Goal: Task Accomplishment & Management: Complete application form

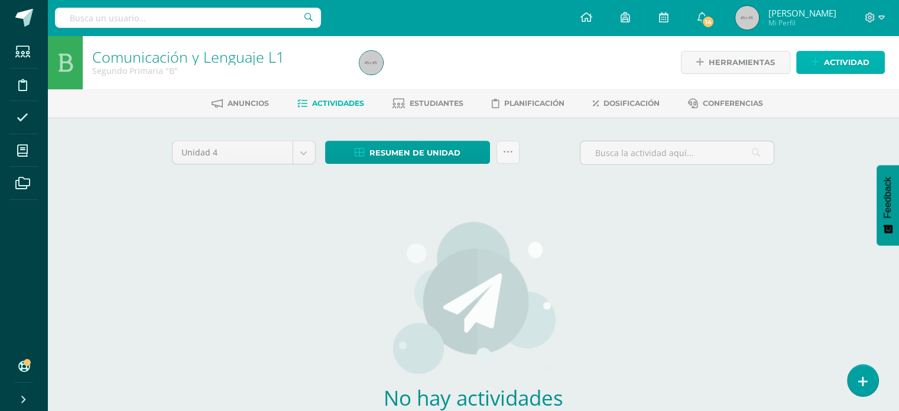
click at [863, 71] on span "Actividad" at bounding box center [847, 62] width 46 height 22
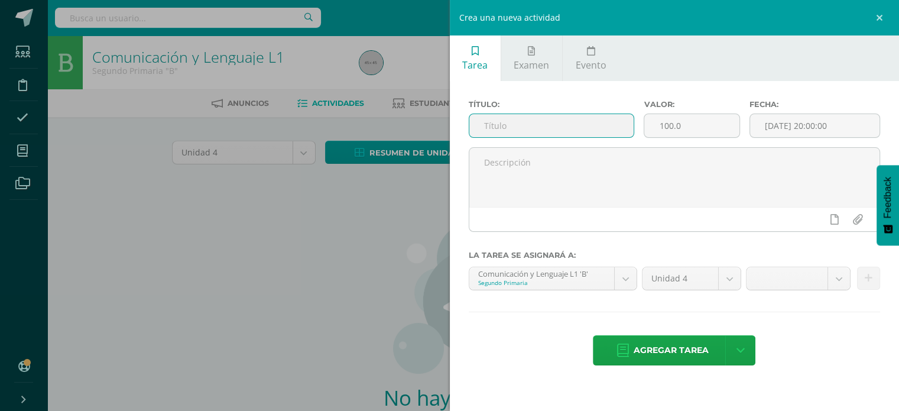
click at [594, 135] on input "text" at bounding box center [551, 125] width 165 height 23
paste input "Ejercicios tiempos verbales Lectura leer para soñar Rutina “Lo mismo, diferente…"
drag, startPoint x: 628, startPoint y: 125, endPoint x: 590, endPoint y: 111, distance: 40.4
click at [590, 111] on div "Título: Ejercicios tiempos verbales Lectura leer para soñar Rutina “Lo mismo, d…" at bounding box center [552, 123] width 176 height 47
type input "Ejercicios tiempos verbales"
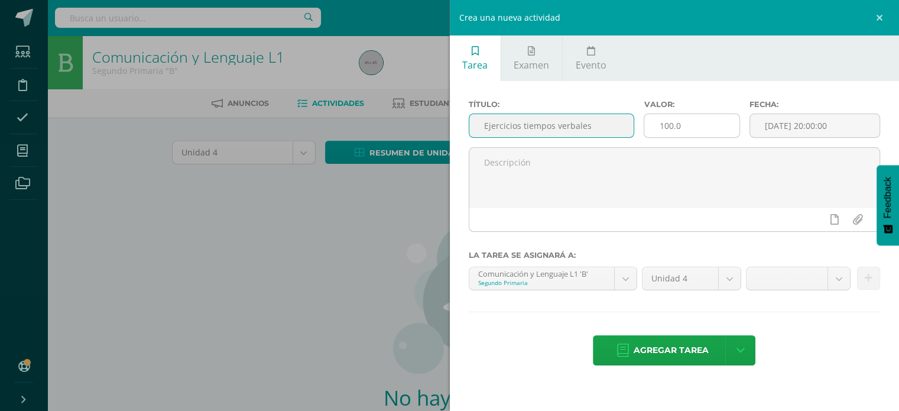
click at [699, 130] on input "100.0" at bounding box center [691, 125] width 95 height 23
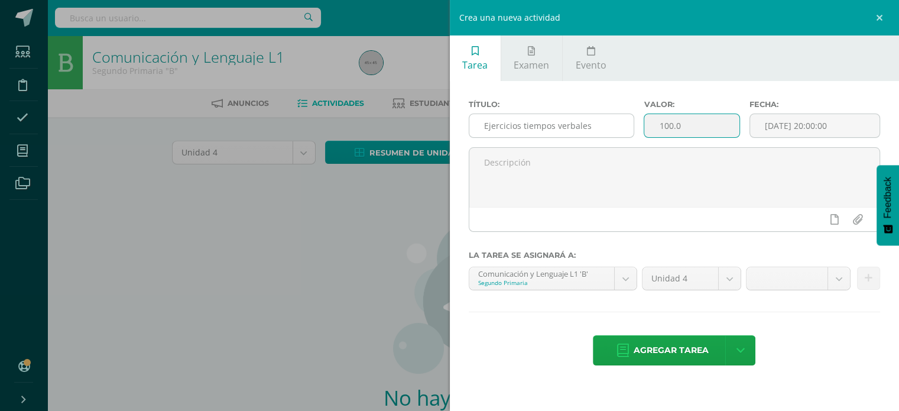
drag, startPoint x: 699, startPoint y: 130, endPoint x: 615, endPoint y: 132, distance: 84.5
click at [615, 132] on div "Título: Ejercicios tiempos verbales Valor: 100.0 Fecha: 2025-09-10 20:00:00" at bounding box center [674, 123] width 421 height 47
type input "2.5"
click at [801, 126] on input "[DATE] 20:00:00" at bounding box center [815, 125] width 130 height 23
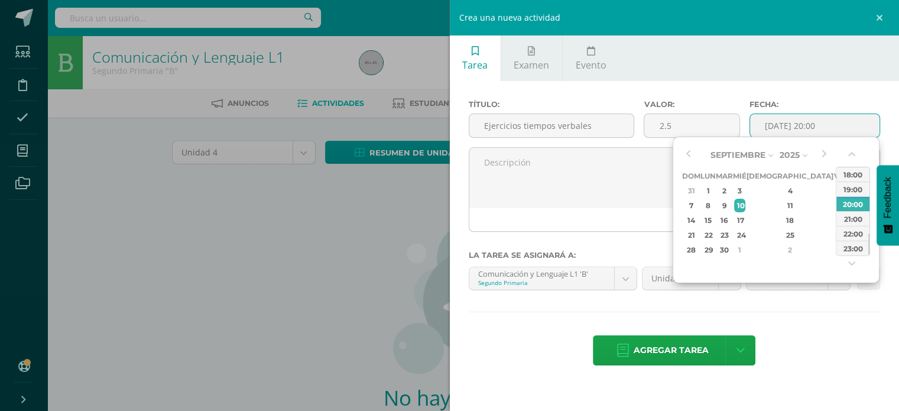
click at [679, 153] on div "Septiembre Enero Febrero Marzo Abril Mayo Junio Julio Agosto Septiembre Octubre…" at bounding box center [776, 210] width 207 height 147
click at [687, 153] on button "button" at bounding box center [688, 155] width 12 height 18
click at [710, 216] on div "11" at bounding box center [708, 220] width 12 height 14
type input "2025-08-11 20:00"
click at [861, 206] on div "20:00" at bounding box center [852, 203] width 33 height 15
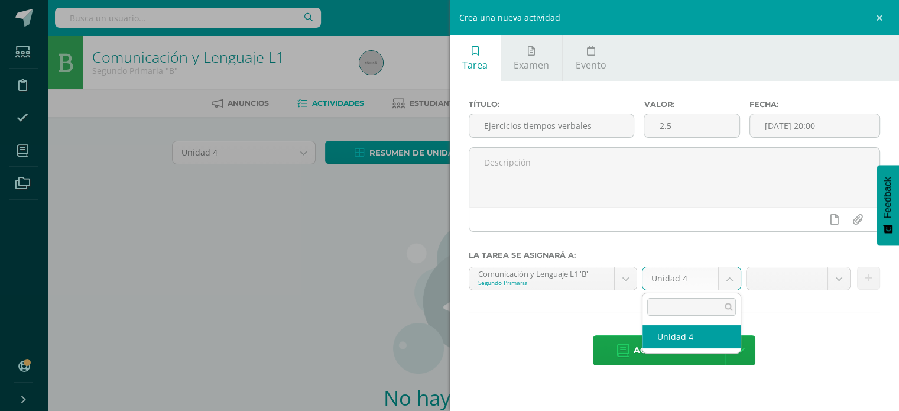
click at [732, 278] on body "Hola Denice Andrea, bienvenido a Edoo! Estudiantes Disciplina Asistencia Mis cu…" at bounding box center [449, 254] width 899 height 508
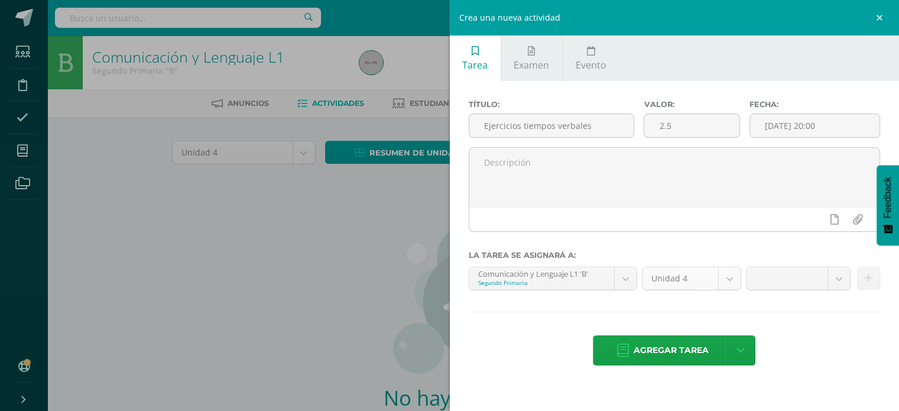
click at [732, 278] on body "Hola Denice Andrea, bienvenido a Edoo! Estudiantes Disciplina Asistencia Mis cu…" at bounding box center [449, 254] width 899 height 508
click at [840, 278] on body "Hola Denice Andrea, bienvenido a Edoo! Estudiantes Disciplina Asistencia Mis cu…" at bounding box center [449, 254] width 899 height 508
click at [882, 15] on body "Hola Denice Andrea, bienvenido a Edoo! Estudiantes Disciplina Asistencia Mis cu…" at bounding box center [449, 254] width 899 height 508
click at [883, 16] on link at bounding box center [881, 17] width 35 height 35
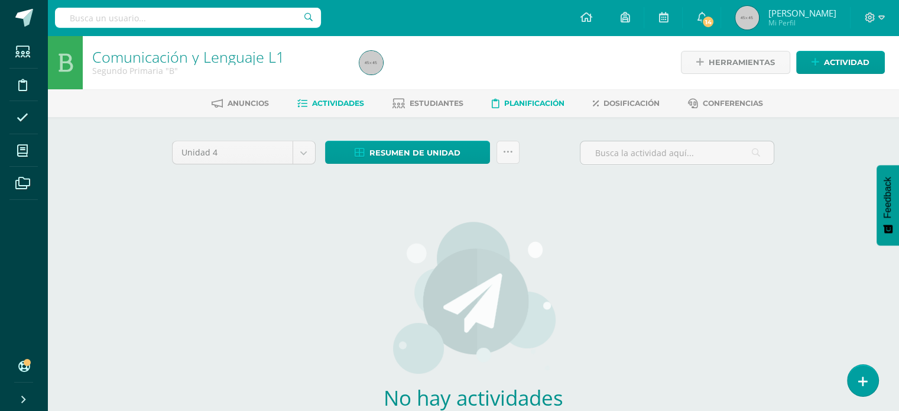
click at [511, 99] on span "Planificación" at bounding box center [534, 103] width 60 height 9
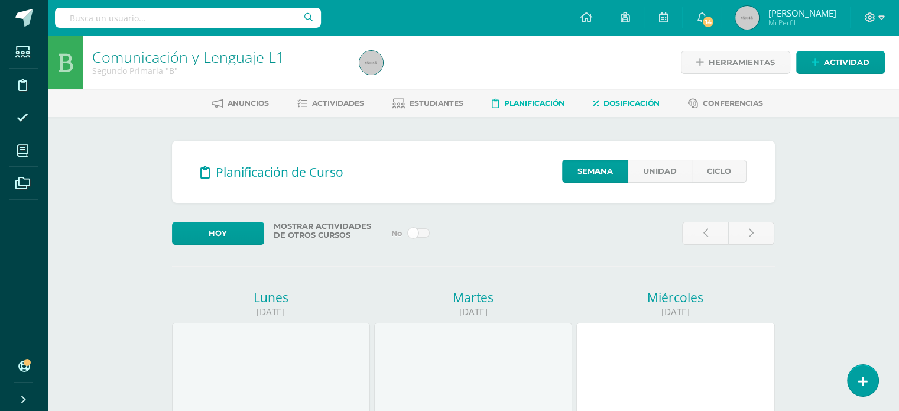
click at [615, 101] on span "Dosificación" at bounding box center [632, 103] width 56 height 9
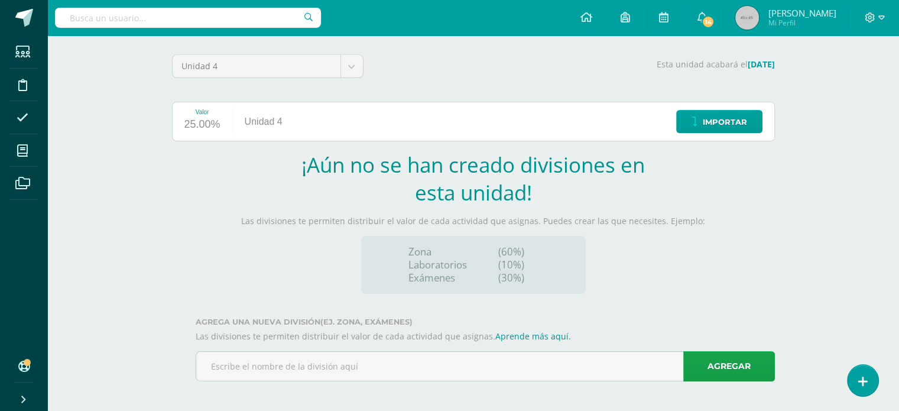
scroll to position [90, 0]
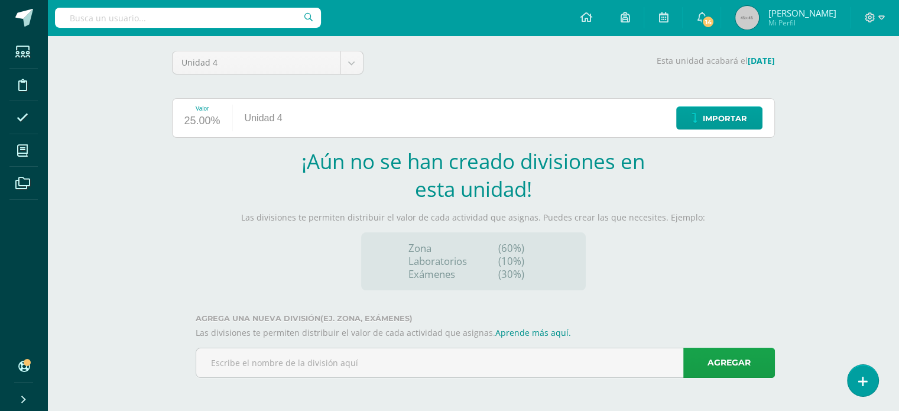
drag, startPoint x: 907, startPoint y: 85, endPoint x: 900, endPoint y: 280, distance: 194.6
click at [898, 280] on html "Estudiantes Disciplina Asistencia Mis cursos Archivos Soporte Ayuda Reportar un…" at bounding box center [449, 160] width 899 height 501
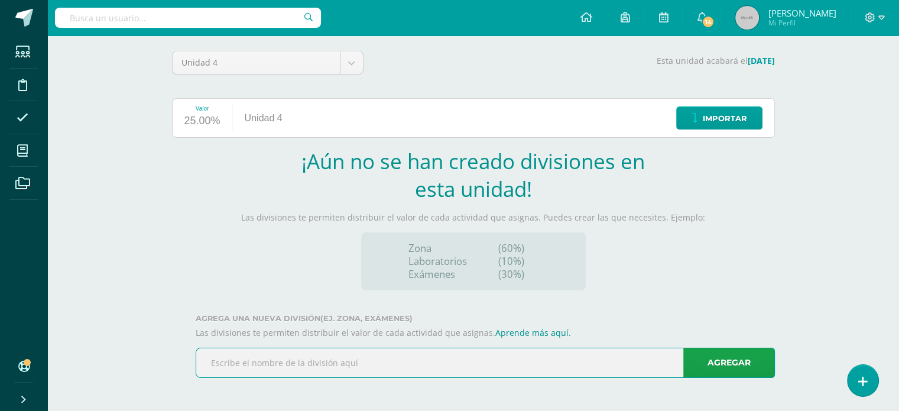
click at [476, 358] on input "text" at bounding box center [485, 362] width 578 height 29
type input "Trabajo en Clase"
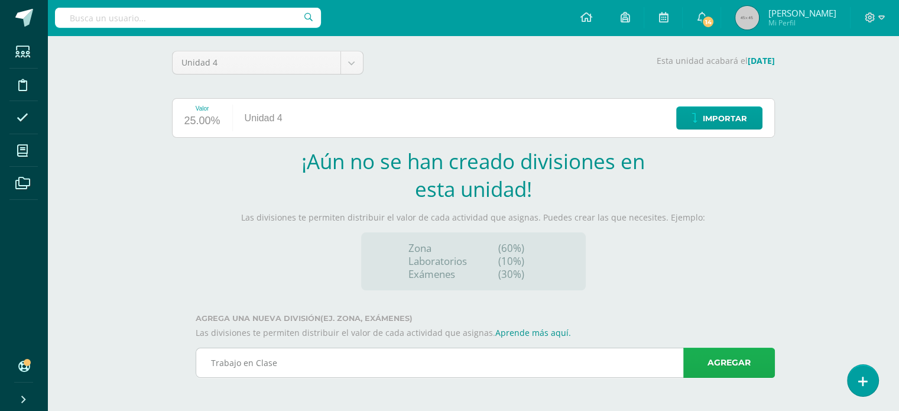
click at [728, 368] on link "Agregar" at bounding box center [729, 363] width 92 height 30
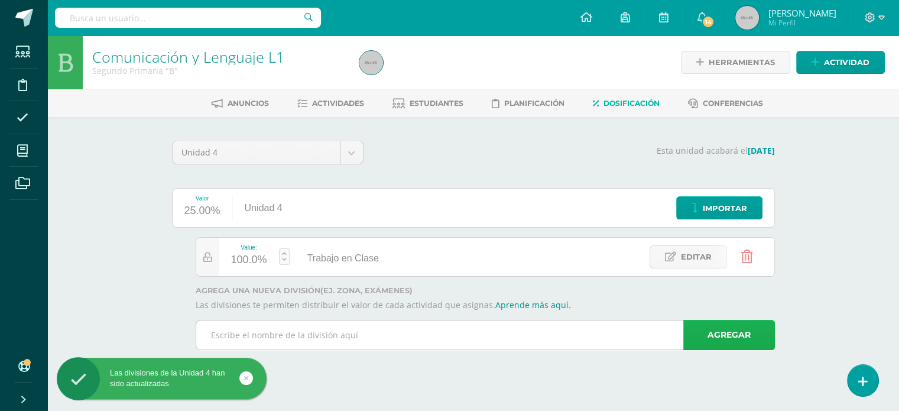
scroll to position [0, 0]
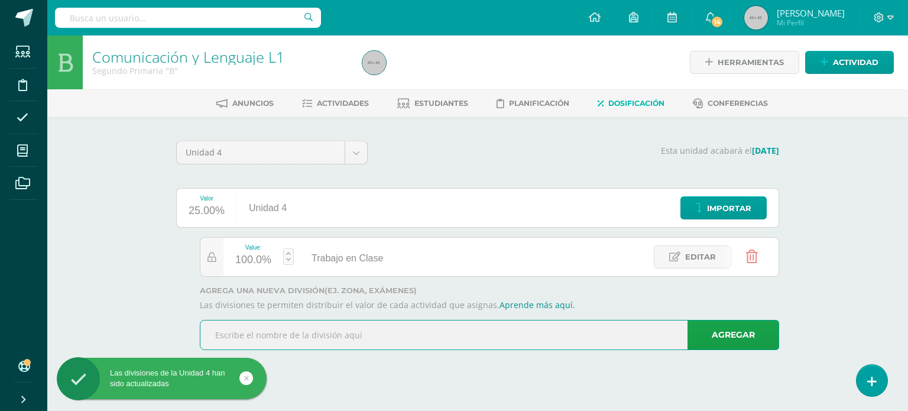
click at [505, 342] on input "text" at bounding box center [489, 334] width 578 height 29
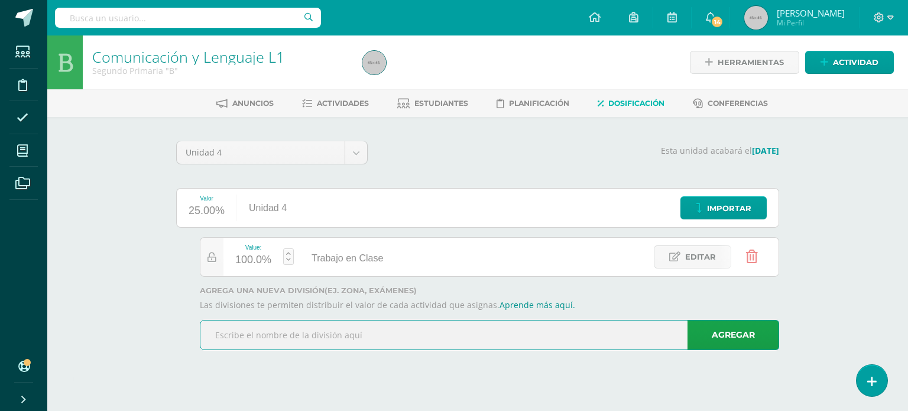
type input "p"
type input "Proyecto en clase"
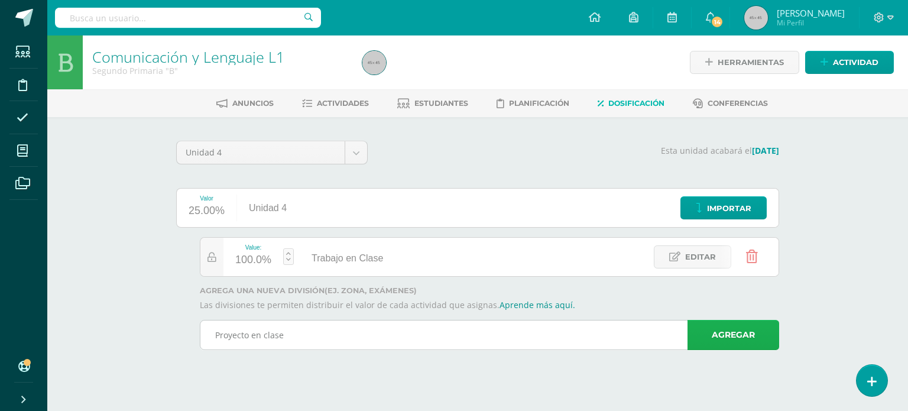
click at [725, 336] on link "Agregar" at bounding box center [733, 335] width 92 height 30
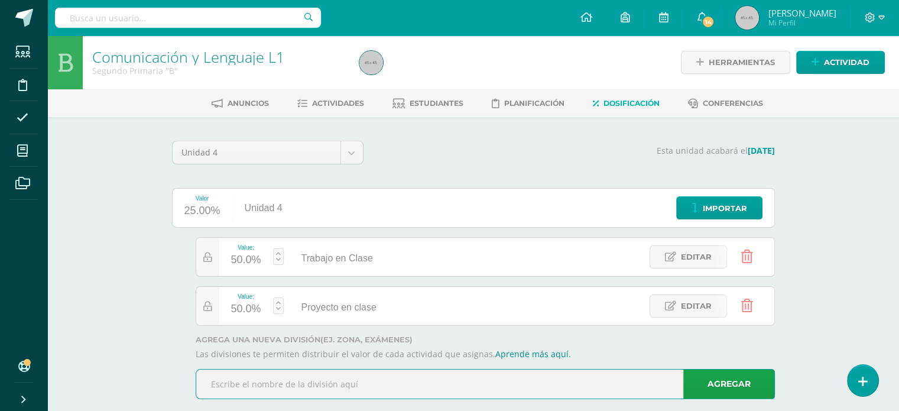
click at [462, 393] on input "text" at bounding box center [485, 383] width 578 height 29
type input "Parciales"
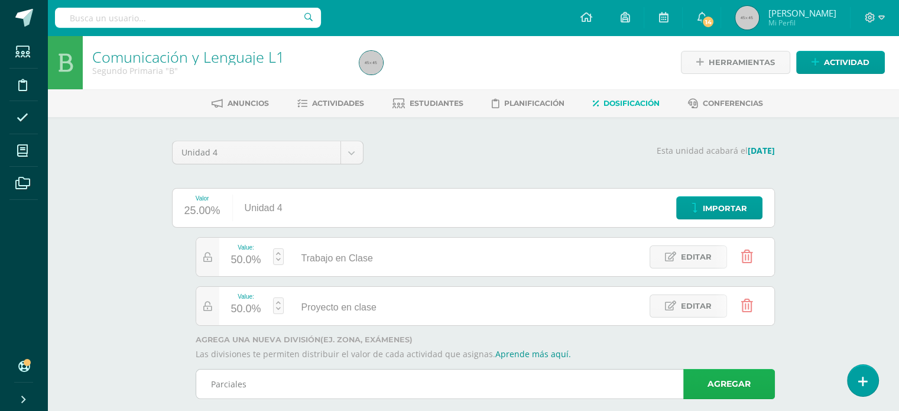
drag, startPoint x: 732, startPoint y: 383, endPoint x: 742, endPoint y: 390, distance: 12.3
click at [742, 390] on link "Agregar" at bounding box center [729, 384] width 92 height 30
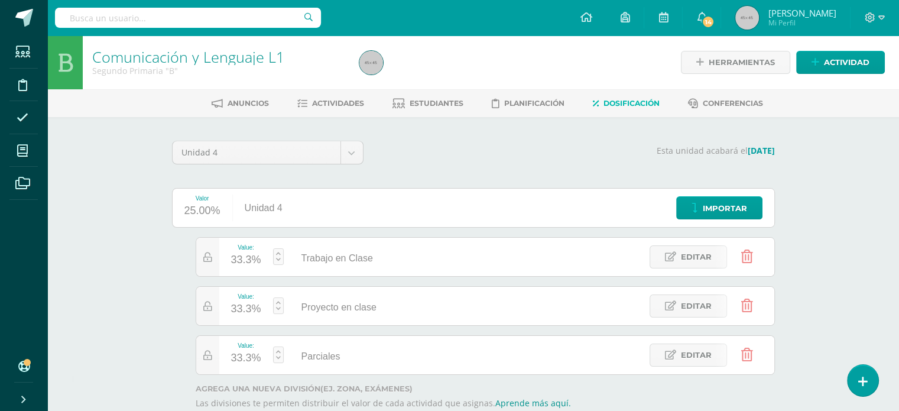
scroll to position [69, 0]
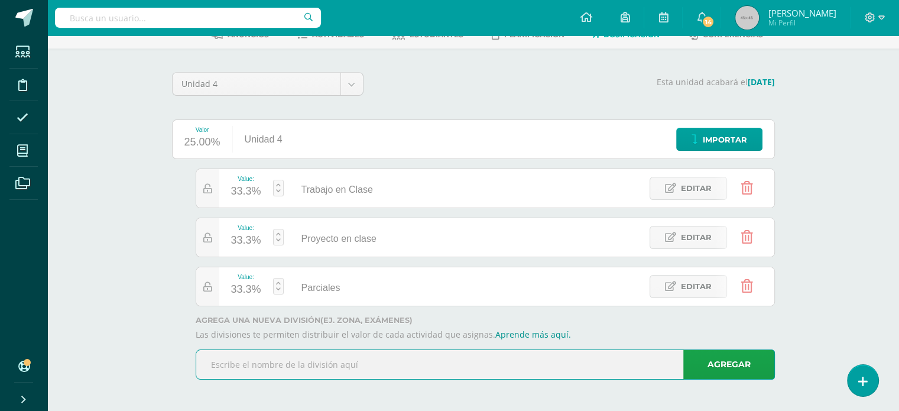
click at [413, 363] on input "text" at bounding box center [485, 364] width 578 height 29
type input "Evaluacion de unidad"
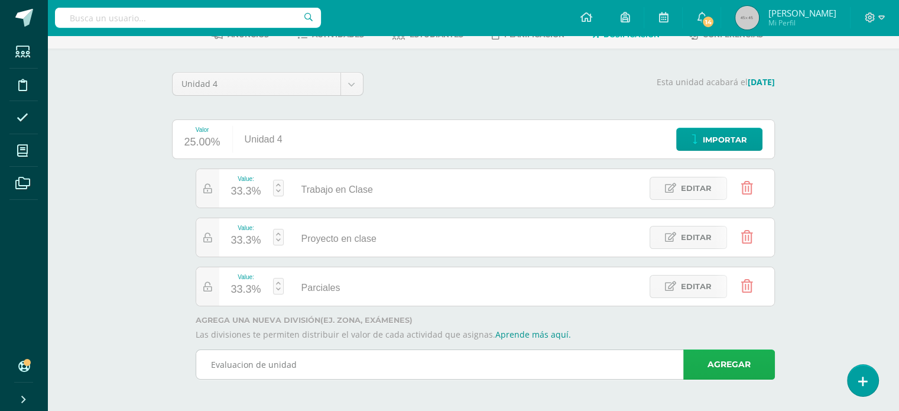
click at [748, 359] on link "Agregar" at bounding box center [729, 364] width 92 height 30
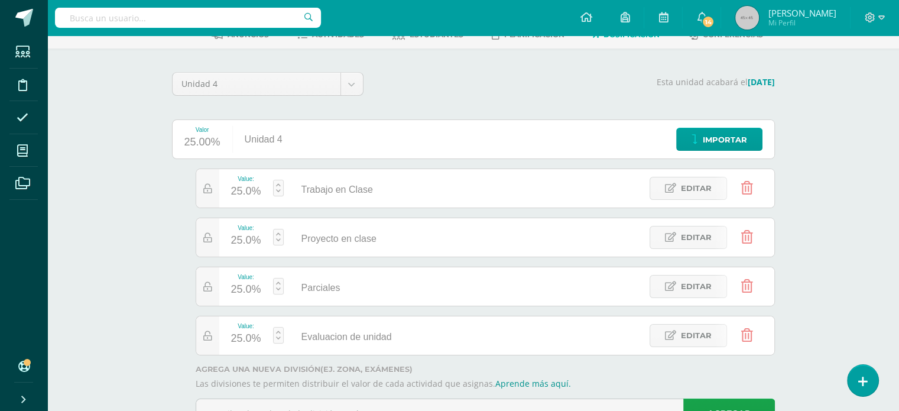
click at [255, 338] on div "25.0%" at bounding box center [246, 338] width 30 height 19
type input "40"
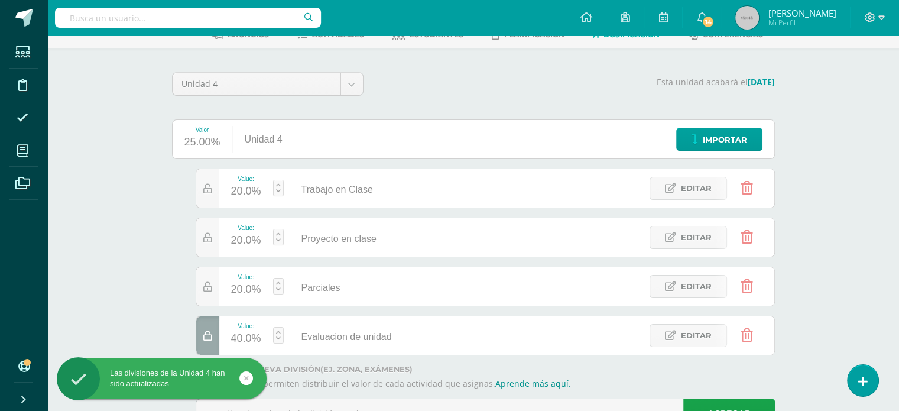
click at [0, 185] on li "Archivos" at bounding box center [23, 183] width 47 height 33
click at [88, 220] on div "Comunicación y Lenguaje L1 Segundo Primaria "B" Herramientas Detalle de asisten…" at bounding box center [473, 214] width 852 height 495
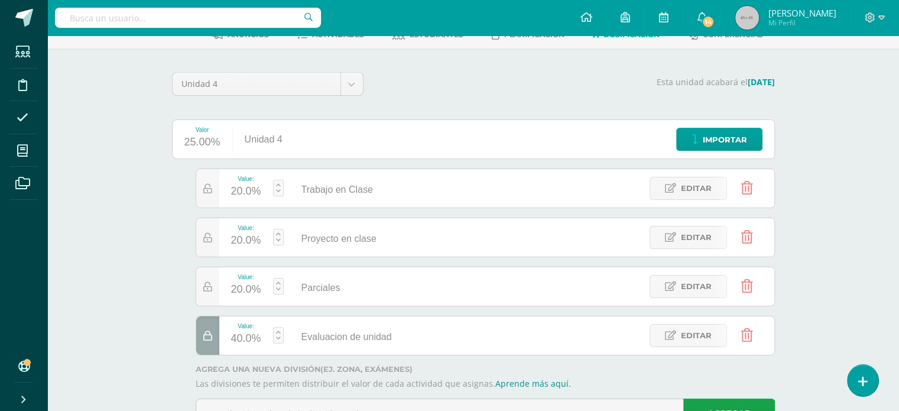
scroll to position [0, 0]
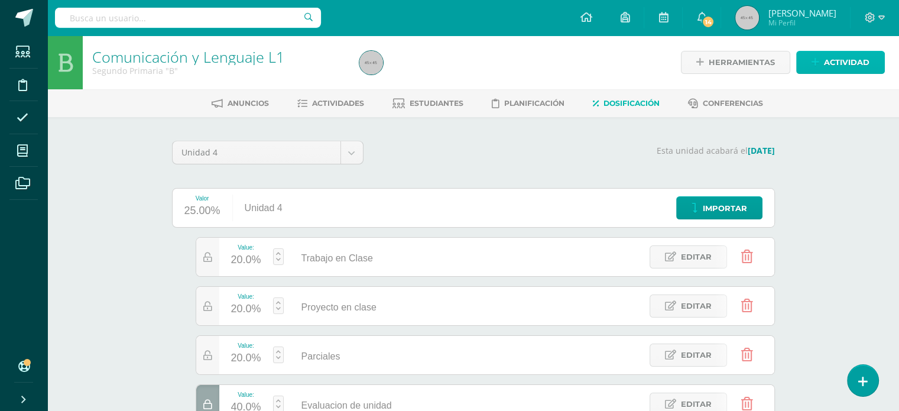
click at [845, 63] on span "Actividad" at bounding box center [847, 62] width 46 height 22
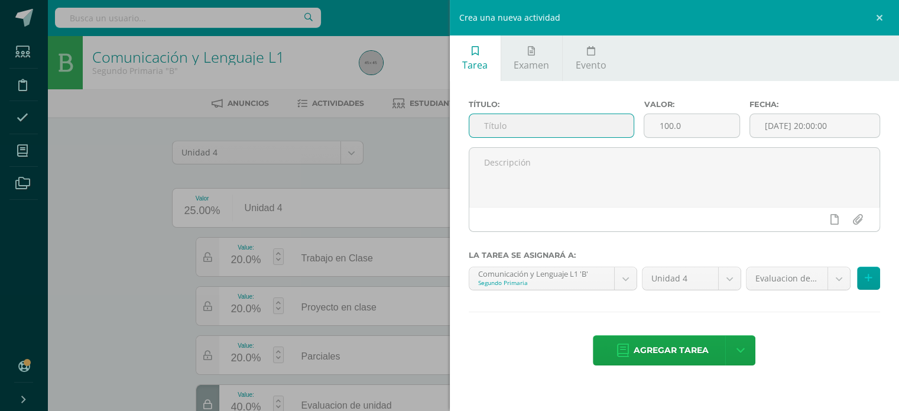
click at [573, 134] on input "text" at bounding box center [551, 125] width 165 height 23
paste input "Ejercicios tiempos verbales Lectura leer para soñar Rutina “Lo mismo, diferente…"
drag, startPoint x: 622, startPoint y: 115, endPoint x: 592, endPoint y: 129, distance: 33.3
click at [592, 129] on input "Ejercicios tiempos verbales Lectura leer para soñar Rutina “Lo mismo, diferente…" at bounding box center [551, 125] width 165 height 23
type input "Ejercicios tiempos verbales"
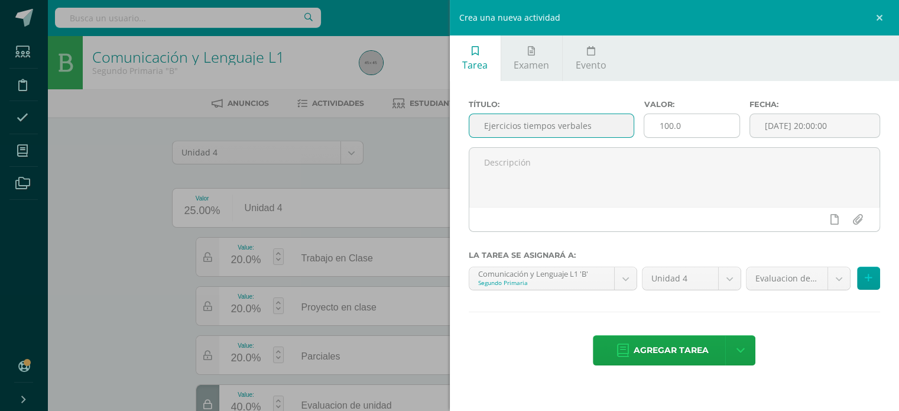
click at [713, 120] on input "100.0" at bounding box center [691, 125] width 95 height 23
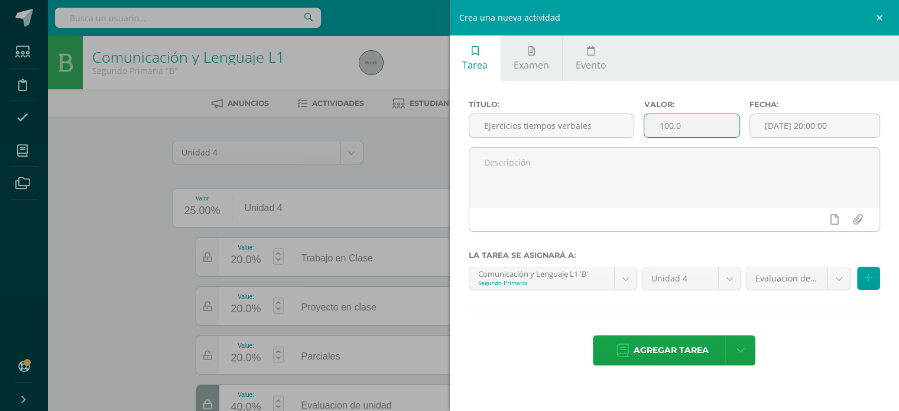
drag, startPoint x: 713, startPoint y: 120, endPoint x: 640, endPoint y: 124, distance: 73.4
click at [640, 124] on div "Valor: 100.0" at bounding box center [691, 123] width 105 height 47
type input "2.5"
click at [792, 115] on input "[DATE] 20:00:00" at bounding box center [815, 125] width 130 height 23
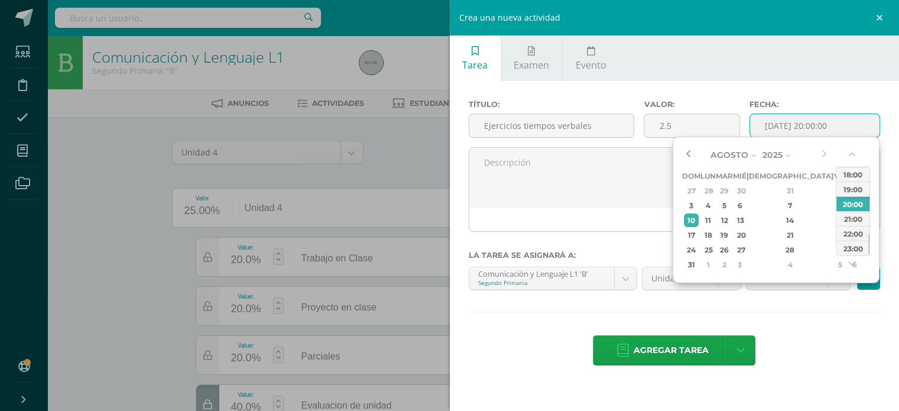
click at [686, 160] on button "button" at bounding box center [688, 155] width 12 height 18
click at [865, 203] on div "20:00" at bounding box center [852, 203] width 33 height 15
type input "2025-08-10 20:00"
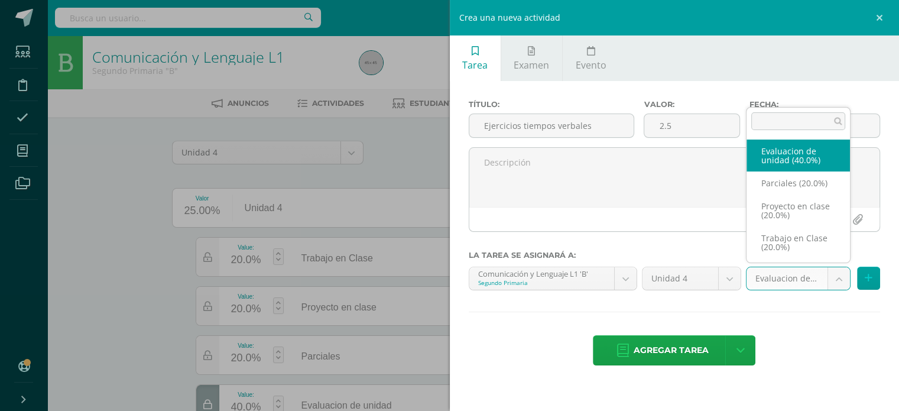
click at [841, 281] on body "Las divisiones de la Unidad 4 han sido actualizadas Las divisiones de la Unidad…" at bounding box center [449, 265] width 899 height 530
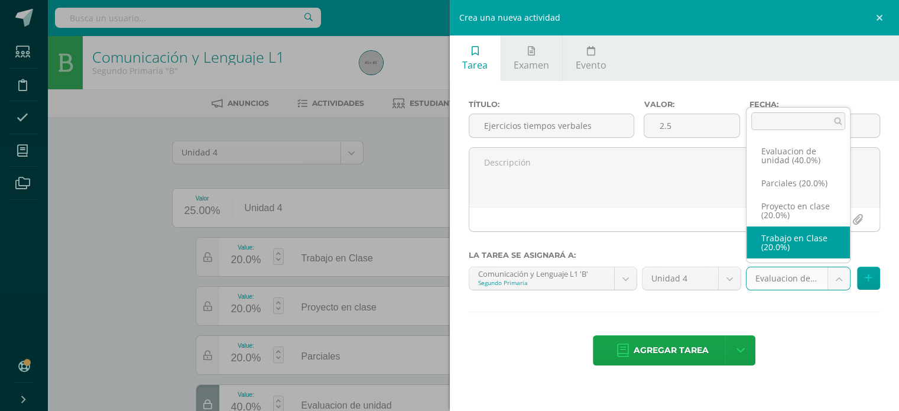
select select "209597"
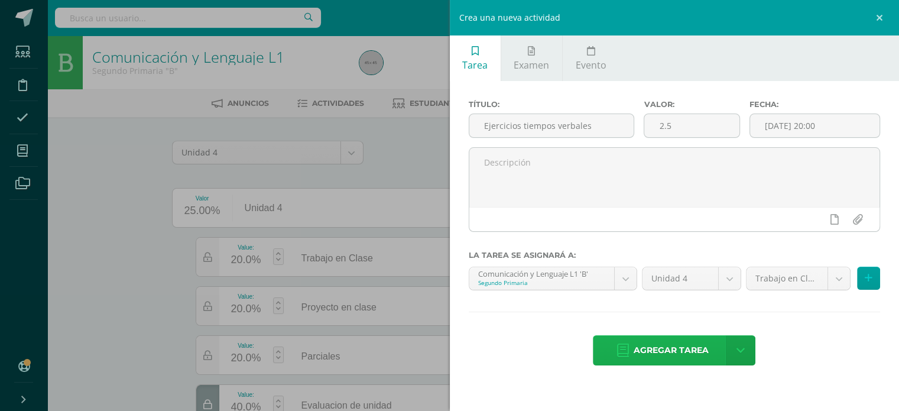
click at [668, 356] on span "Agregar tarea" at bounding box center [671, 350] width 75 height 29
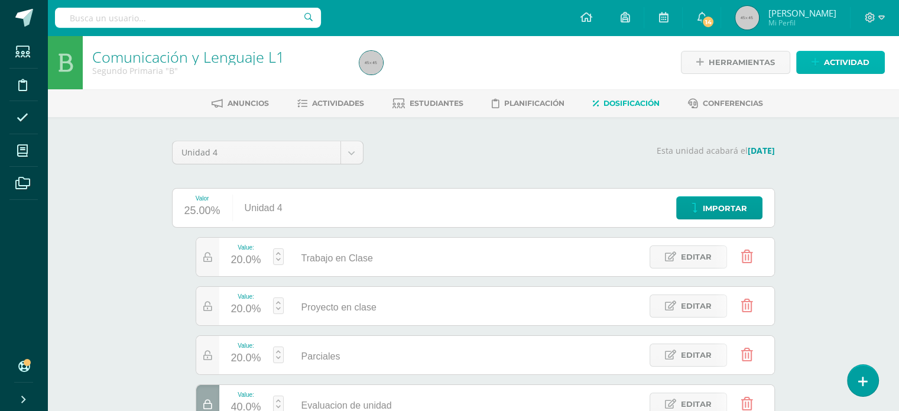
click at [839, 68] on span "Actividad" at bounding box center [847, 62] width 46 height 22
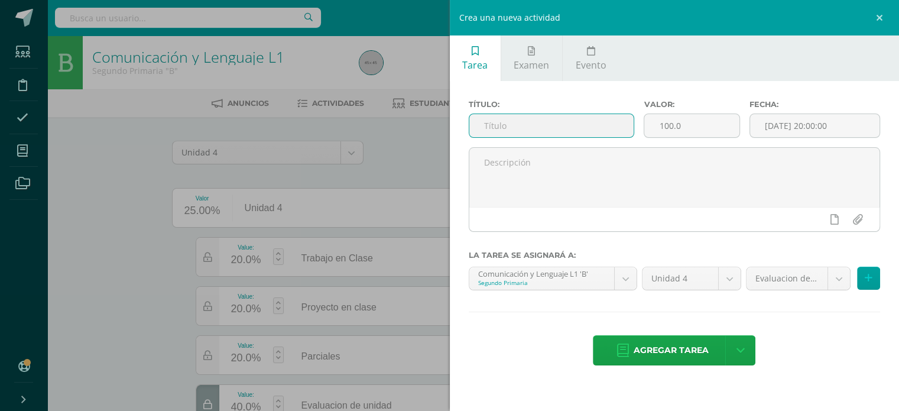
click at [546, 124] on input "text" at bounding box center [551, 125] width 165 height 23
paste input "Ejercicios tiempos verbales Lectura leer para soñar Rutina “Lo mismo, diferente…"
type input "Ejercicios tiempos verbales Lectura leer para soñar Rutina “Lo mismo, diferente…"
drag, startPoint x: 622, startPoint y: 125, endPoint x: 353, endPoint y: 119, distance: 269.0
click at [353, 119] on div "Crea una nueva actividad Tarea Examen Evento Título: Ejercicios tiempos verbale…" at bounding box center [449, 205] width 899 height 411
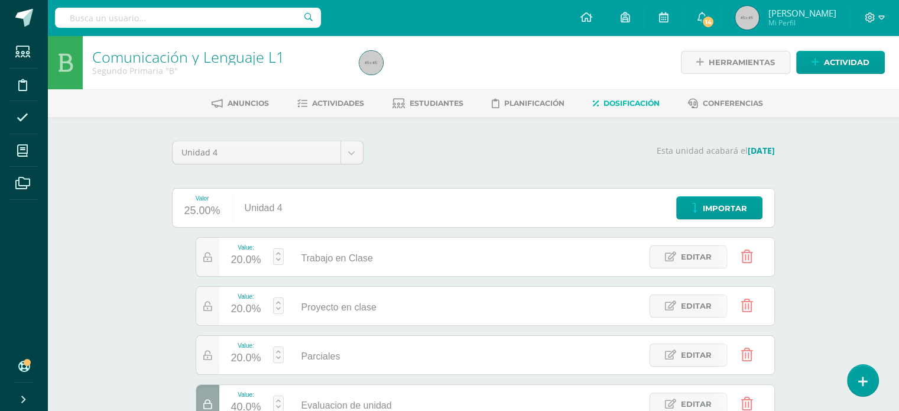
click at [794, 66] on div "Herramientas Detalle de asistencias Actividad" at bounding box center [756, 62] width 258 height 54
click at [812, 65] on icon at bounding box center [816, 62] width 8 height 10
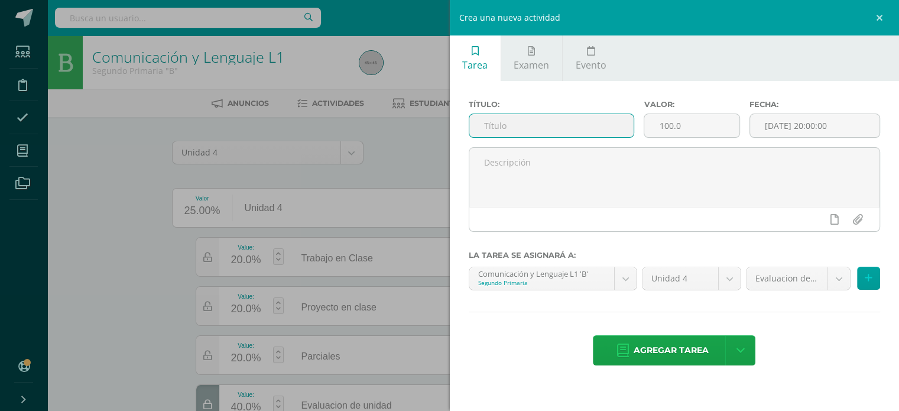
click at [537, 126] on input "text" at bounding box center [551, 125] width 165 height 23
paste input "Lectura leer para soñar"
type input "Lectura leer para soñar"
click at [683, 126] on input "100.0" at bounding box center [691, 125] width 95 height 23
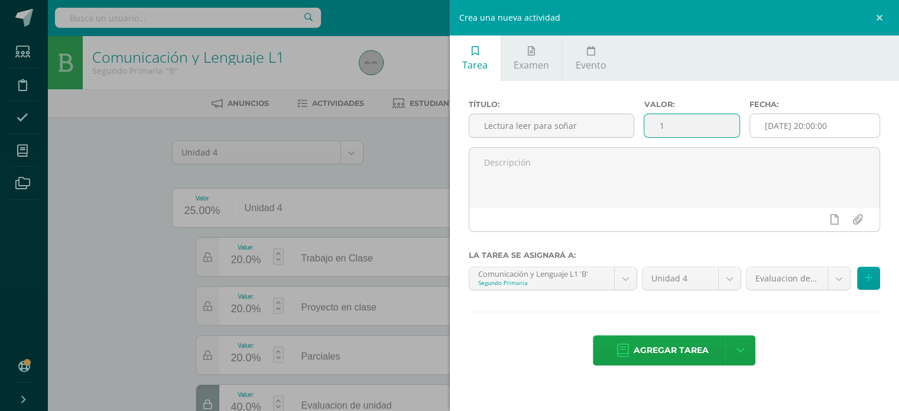
type input "1"
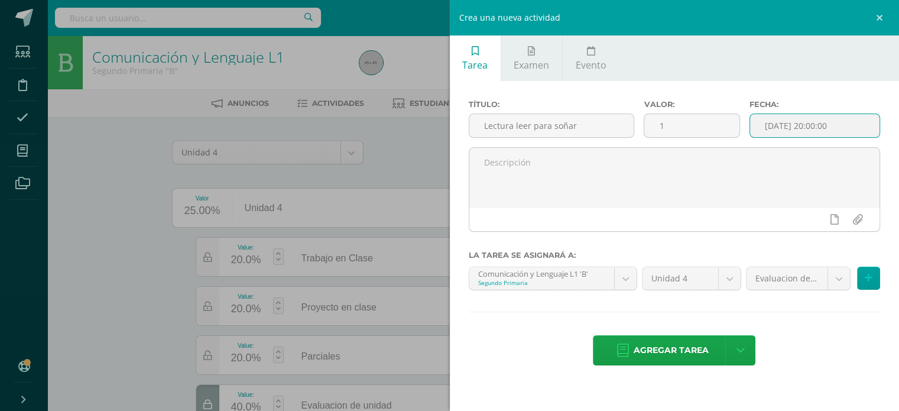
click at [824, 126] on input "[DATE] 20:00:00" at bounding box center [815, 125] width 130 height 23
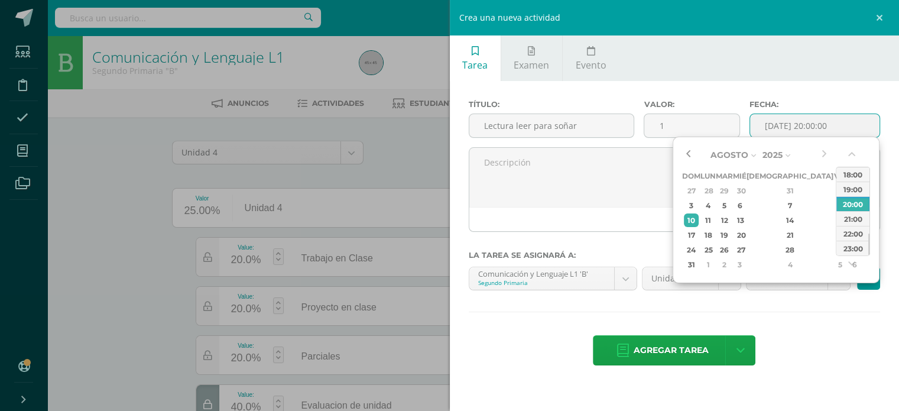
click at [689, 158] on button "button" at bounding box center [688, 155] width 12 height 18
click at [731, 220] on div "12" at bounding box center [725, 220] width 14 height 14
type input "2025-08-12 20:00"
click at [861, 205] on div "20:00" at bounding box center [852, 203] width 33 height 15
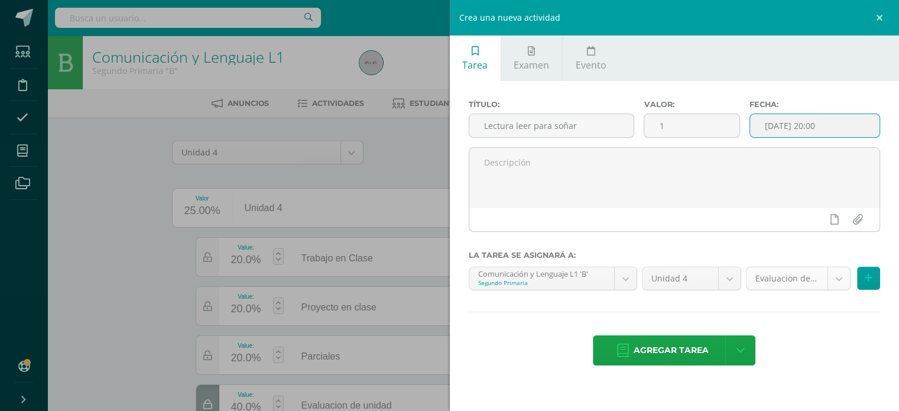
click at [837, 283] on body "Tarea asignada exitosamente Estudiantes Disciplina Asistencia Mis cursos Archiv…" at bounding box center [449, 265] width 899 height 530
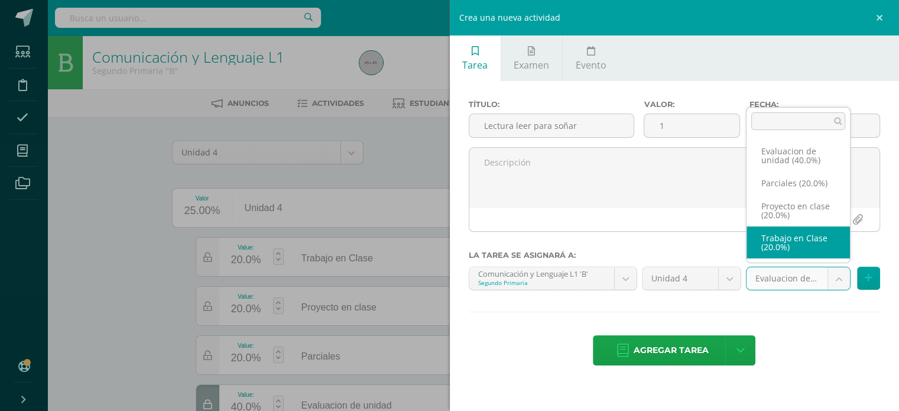
select select "209597"
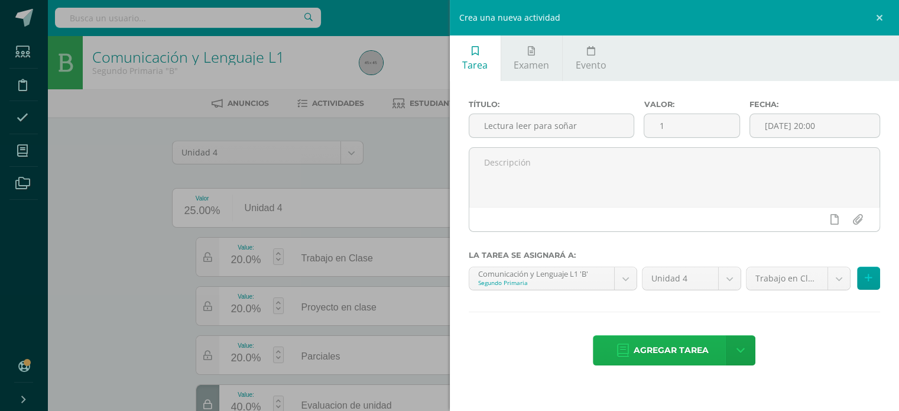
click at [674, 342] on span "Agregar tarea" at bounding box center [671, 350] width 75 height 29
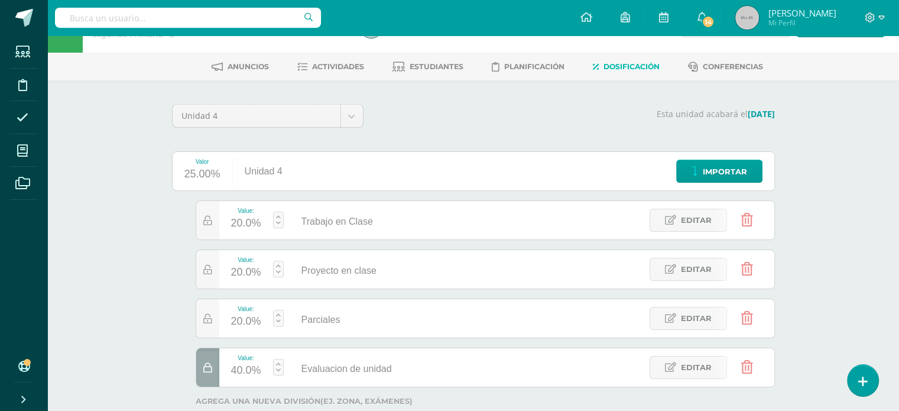
scroll to position [7, 0]
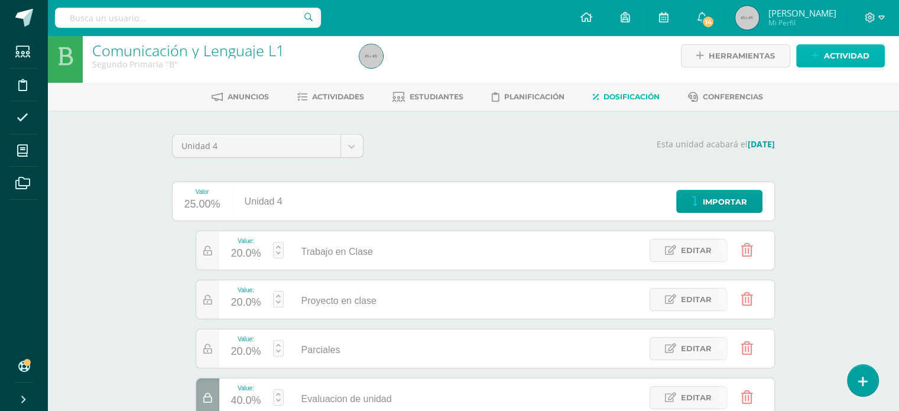
click at [831, 61] on span "Actividad" at bounding box center [847, 56] width 46 height 22
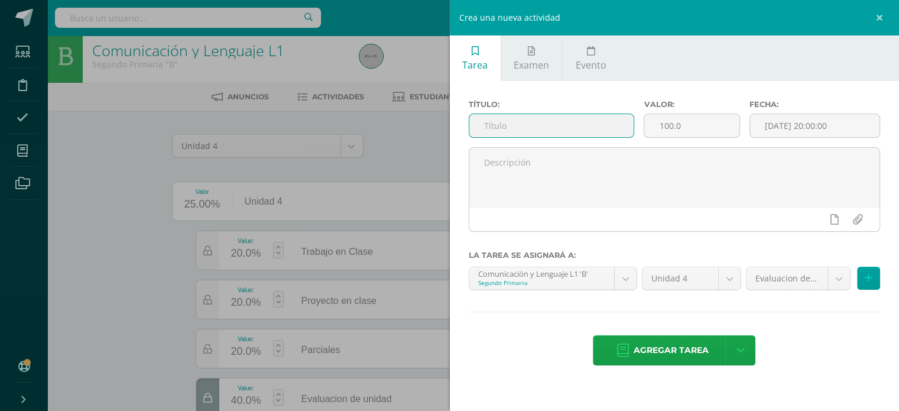
click at [591, 132] on input "text" at bounding box center [551, 125] width 165 height 23
paste input "Rutina “Lo mismo, diferente, conectar y participar”"
click at [591, 132] on input "Rutina “Lo mismo, diferente, conectar y participar”" at bounding box center [551, 125] width 165 height 23
click at [499, 122] on input "Rutina “Lo mismo, diferente, conectar y participar”" at bounding box center [551, 125] width 165 height 23
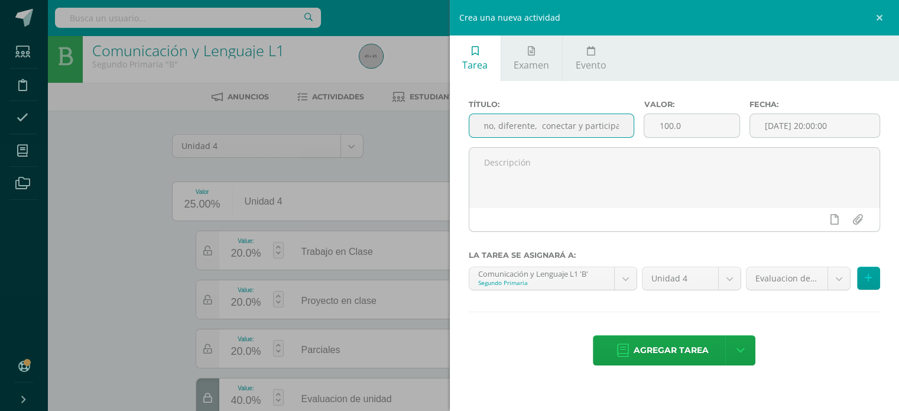
click at [494, 122] on input "Rutina “Lo mismo, diferente, conectar y participar”" at bounding box center [551, 125] width 165 height 23
type input "Rutina “Lo mismo, diferente, conectar y participar”"
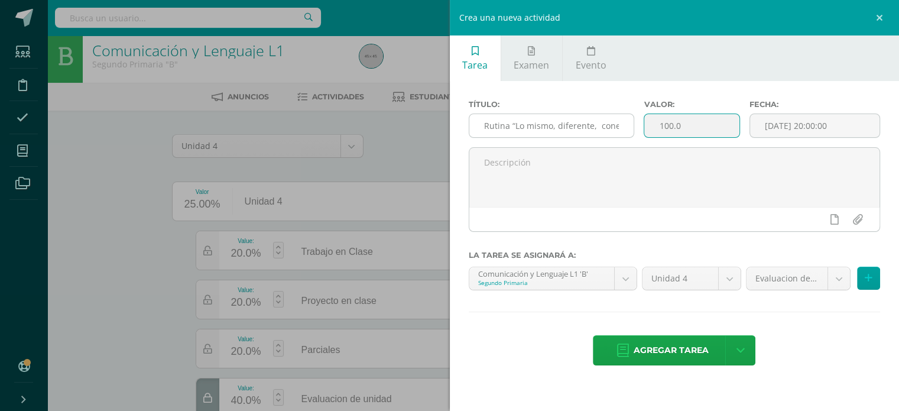
drag, startPoint x: 702, startPoint y: 119, endPoint x: 615, endPoint y: 132, distance: 88.4
click at [615, 132] on div "Título: Rutina “Lo mismo, diferente, conectar y participar” Valor: 100.0 Fecha:…" at bounding box center [674, 123] width 421 height 47
type input "5"
click at [797, 114] on input "[DATE] 20:00:00" at bounding box center [815, 125] width 130 height 23
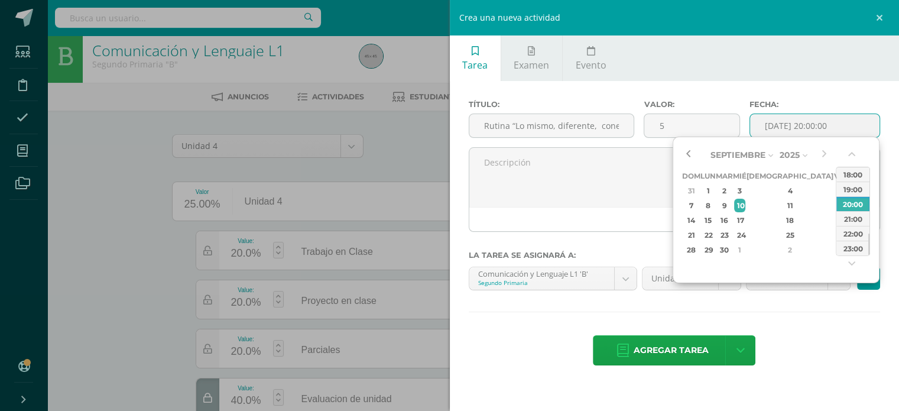
click at [690, 148] on button "button" at bounding box center [688, 155] width 12 height 18
click at [825, 155] on button "button" at bounding box center [824, 155] width 12 height 18
click at [708, 191] on div "1" at bounding box center [708, 191] width 12 height 14
type input "[DATE] 20:00"
click at [851, 203] on div "20:00" at bounding box center [852, 203] width 33 height 15
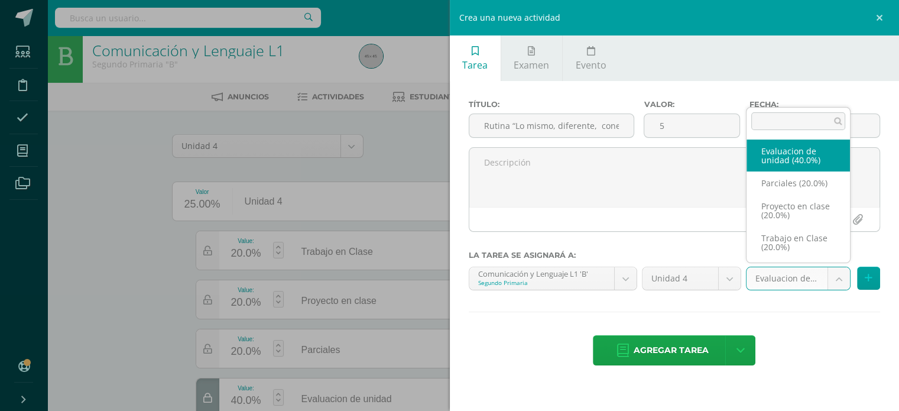
click at [828, 279] on body "Tarea asignada exitosamente Estudiantes Disciplina Asistencia Mis cursos Archiv…" at bounding box center [449, 258] width 899 height 530
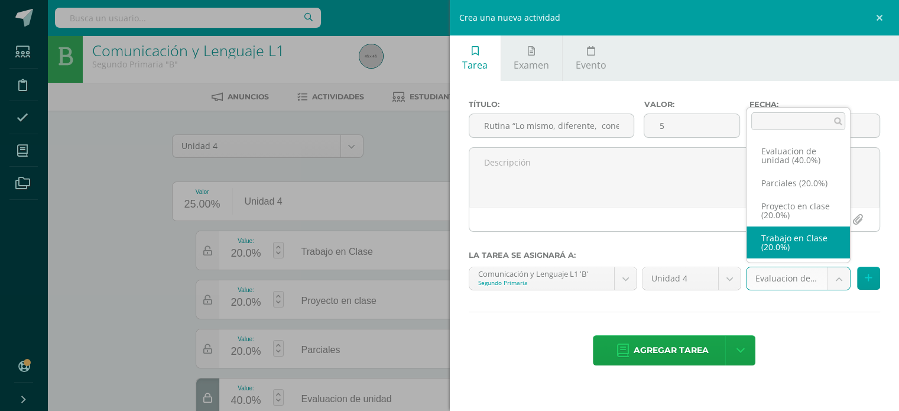
select select "209597"
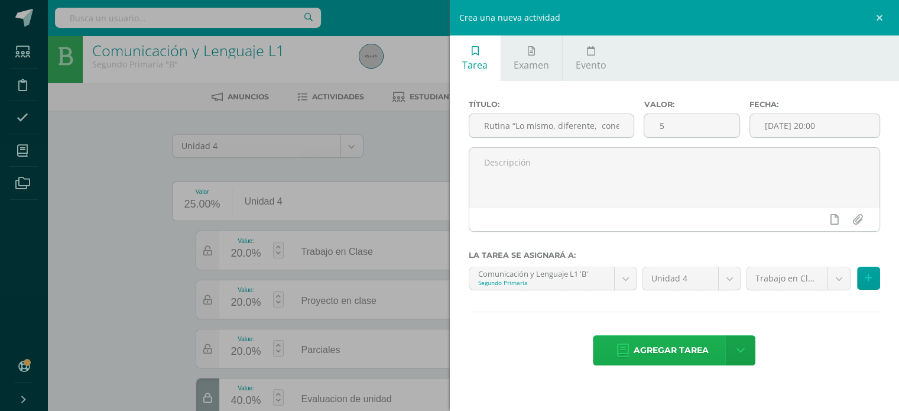
click at [650, 347] on span "Agregar tarea" at bounding box center [671, 350] width 75 height 29
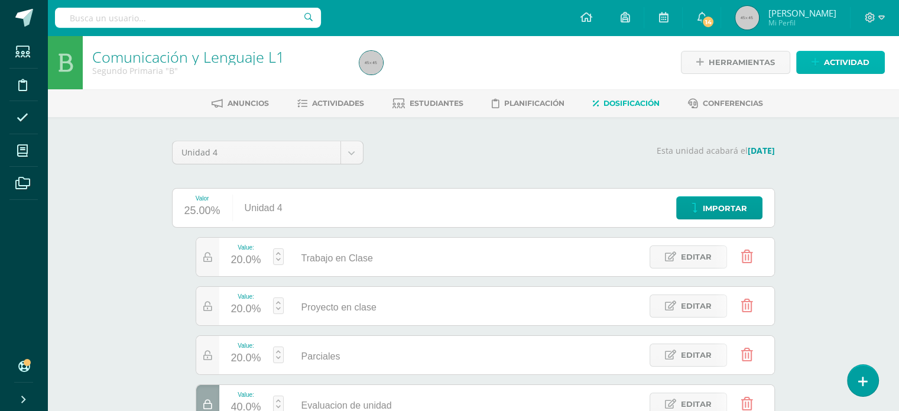
click at [846, 63] on span "Actividad" at bounding box center [847, 62] width 46 height 22
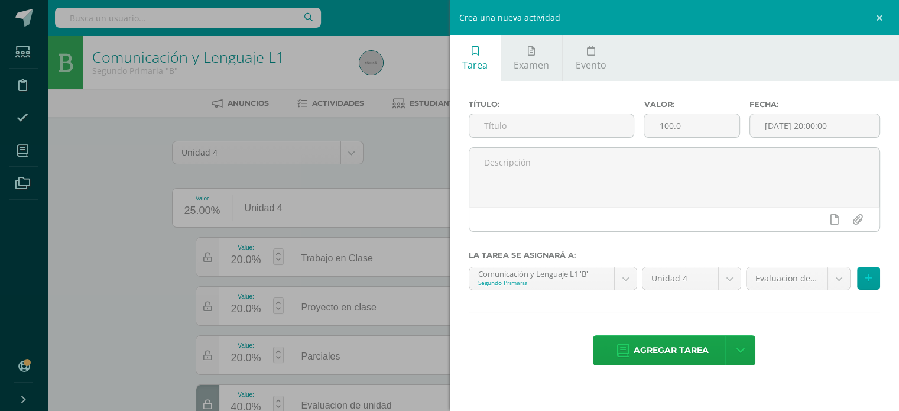
click at [846, 63] on ul "Tarea Examen Evento" at bounding box center [675, 58] width 450 height 46
click at [558, 123] on input "text" at bounding box center [551, 125] width 165 height 23
paste input "Rutina “Lo mismo, diferente, conectar y participar”"
click at [558, 123] on input "Rutina “Lo mismo, diferente, conectar y participar”" at bounding box center [551, 125] width 165 height 23
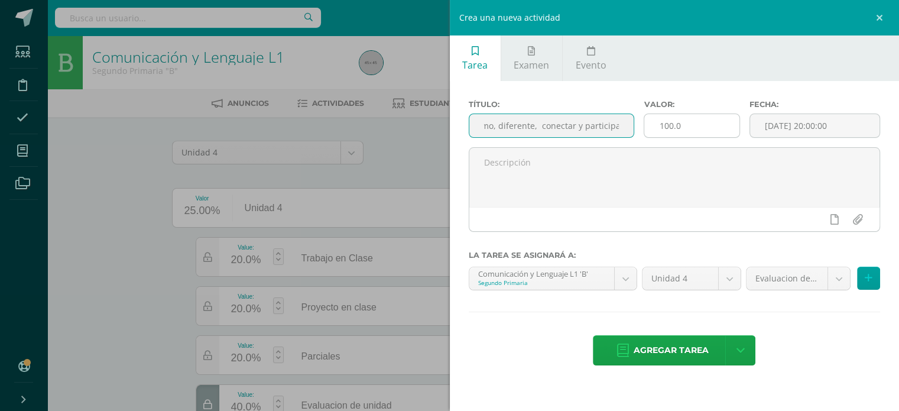
type input "Rutina “Lo mismo, diferente, conectar y participar”"
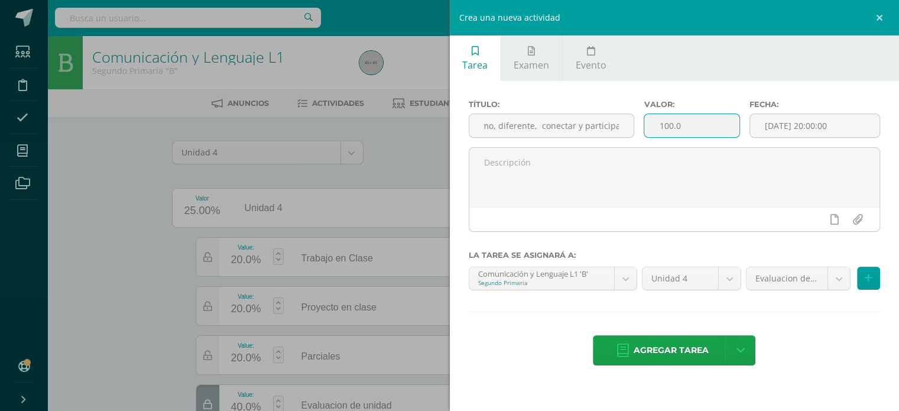
click at [698, 126] on input "100.0" at bounding box center [691, 125] width 95 height 23
type input "1"
click at [784, 125] on input "[DATE] 20:00:00" at bounding box center [815, 125] width 130 height 23
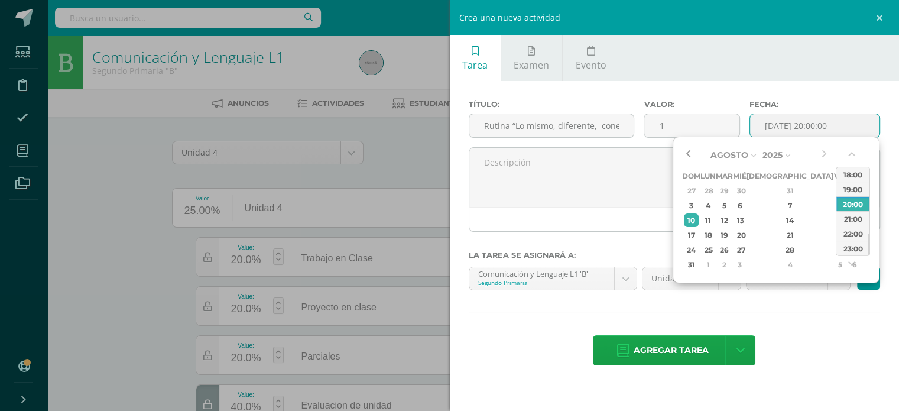
click at [688, 148] on button "button" at bounding box center [688, 155] width 12 height 18
click at [774, 233] on div "21" at bounding box center [790, 235] width 70 height 14
type input "[DATE] 20:00"
click at [844, 205] on div "20:00" at bounding box center [852, 203] width 33 height 15
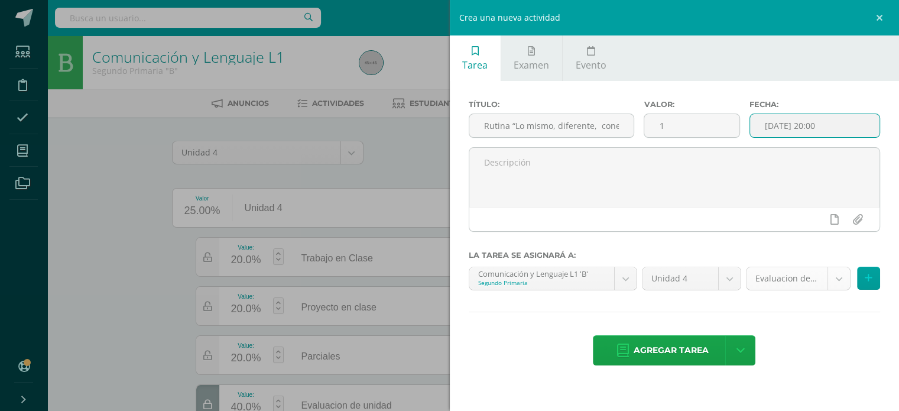
click at [839, 280] on body "Tarea asignada exitosamente Estudiantes Disciplina Asistencia Mis cursos Archiv…" at bounding box center [449, 265] width 899 height 530
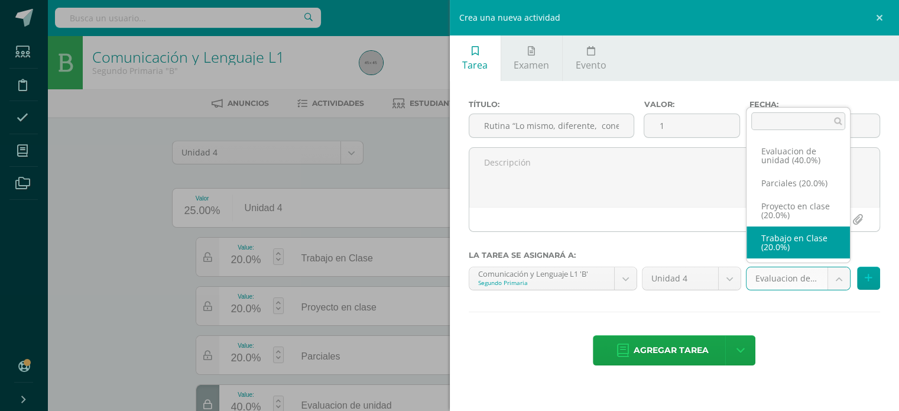
select select "209597"
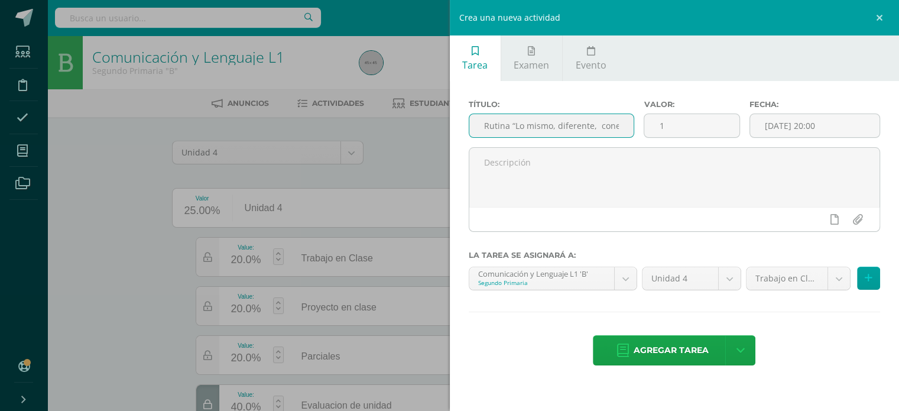
scroll to position [0, 60]
drag, startPoint x: 476, startPoint y: 122, endPoint x: 703, endPoint y: 139, distance: 227.0
click at [703, 139] on div "Título: Rutina “Lo mismo, diferente, conectar y participar” Valor: 1 Fecha: [DA…" at bounding box center [674, 123] width 421 height 47
paste input "Rutina “Lo mismo, diferente, conectar y participar”"
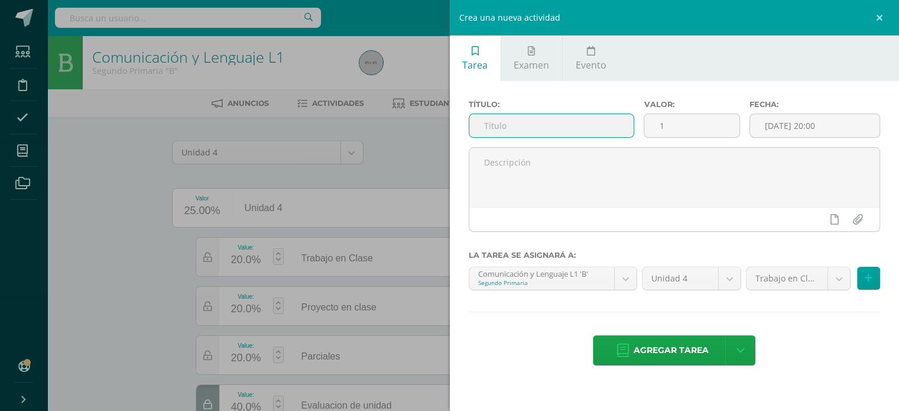
type input "Rutina “Lo mismo, diferente, conectar y participar”"
click at [599, 118] on input "text" at bounding box center [551, 125] width 165 height 23
paste input "Lectura leer para soñar"
type input "Lectura leer para soñar"
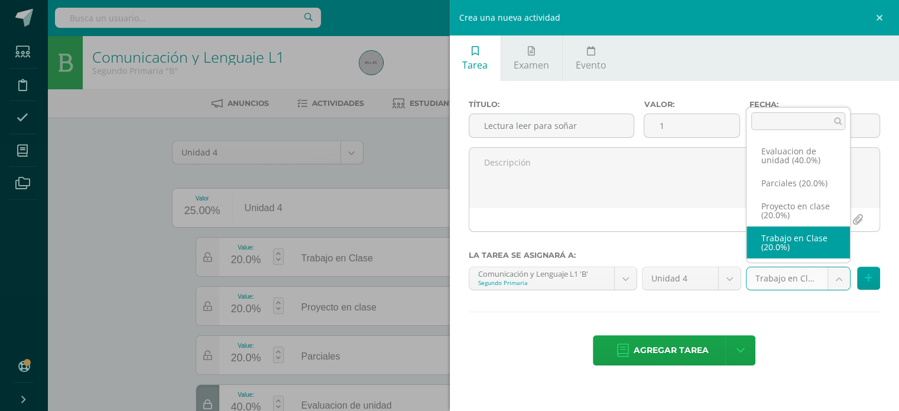
click at [844, 284] on body "Tarea asignada exitosamente Estudiantes Disciplina Asistencia Mis cursos Archiv…" at bounding box center [449, 265] width 899 height 530
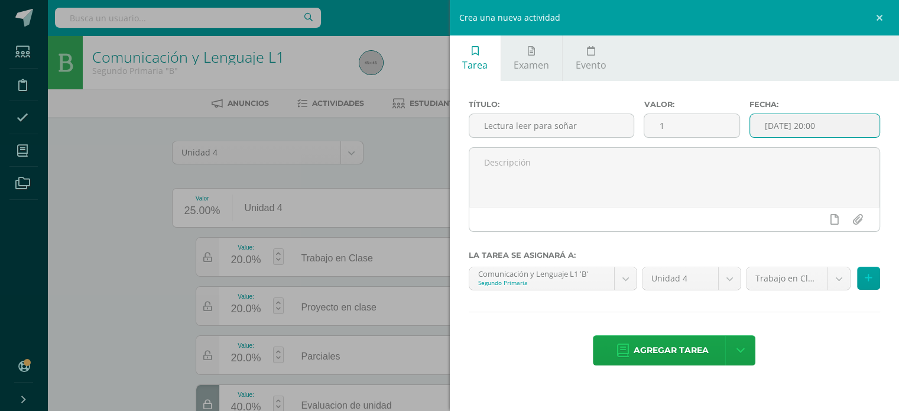
click at [805, 126] on input "[DATE] 20:00" at bounding box center [815, 125] width 130 height 23
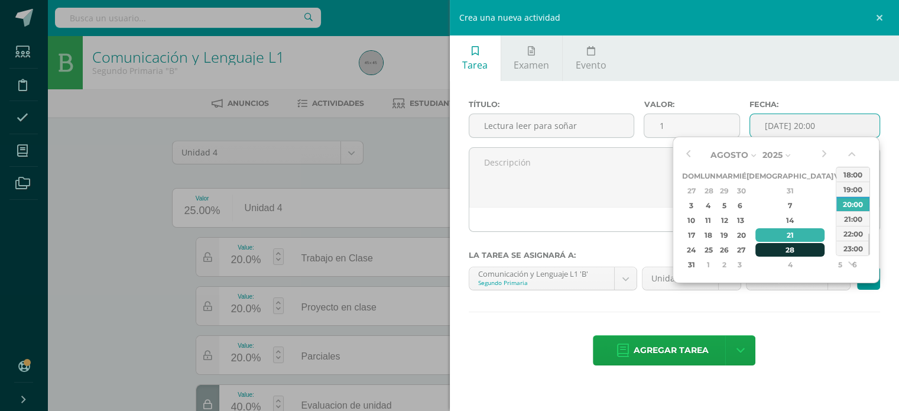
click at [786, 252] on td "28" at bounding box center [790, 249] width 87 height 15
type input "[DATE] 20:00"
click at [855, 202] on div "20:00" at bounding box center [852, 203] width 33 height 15
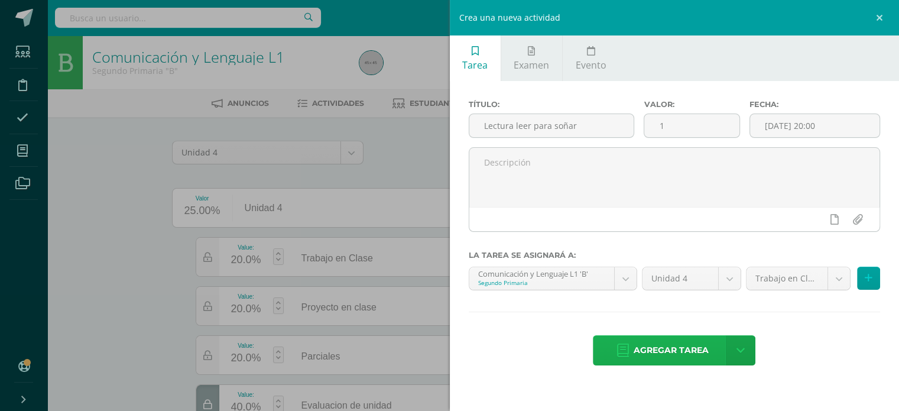
click at [653, 356] on span "Agregar tarea" at bounding box center [671, 350] width 75 height 29
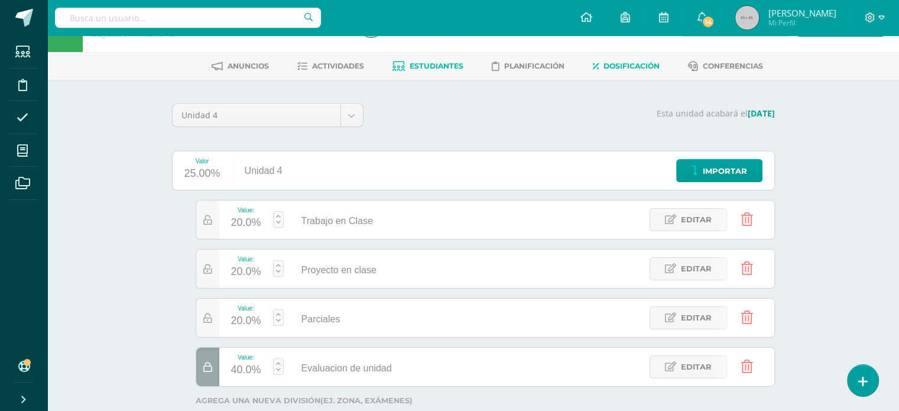
scroll to position [38, 0]
